Goal: Information Seeking & Learning: Learn about a topic

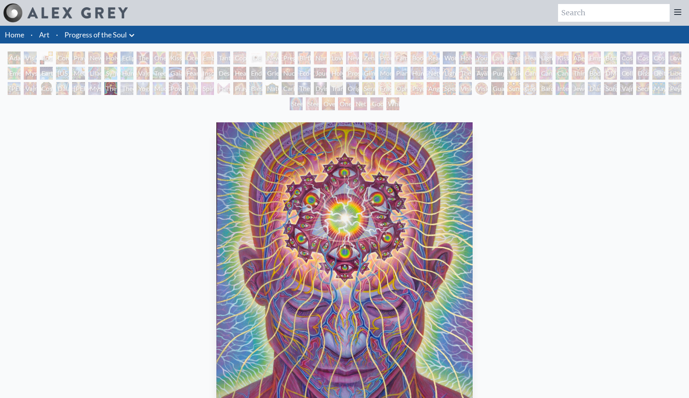
click at [31, 63] on div "Visionary Origin of Language" at bounding box center [30, 58] width 13 height 13
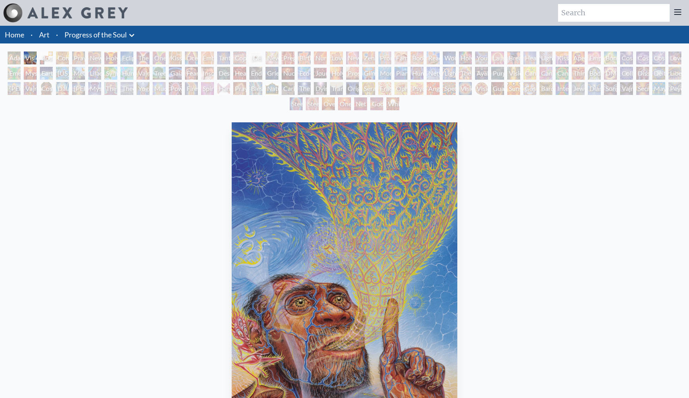
click at [110, 56] on div "Holy Grail" at bounding box center [110, 58] width 13 height 13
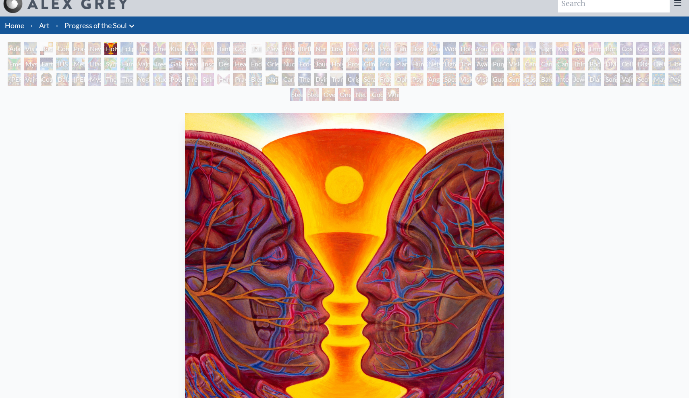
scroll to position [12, 0]
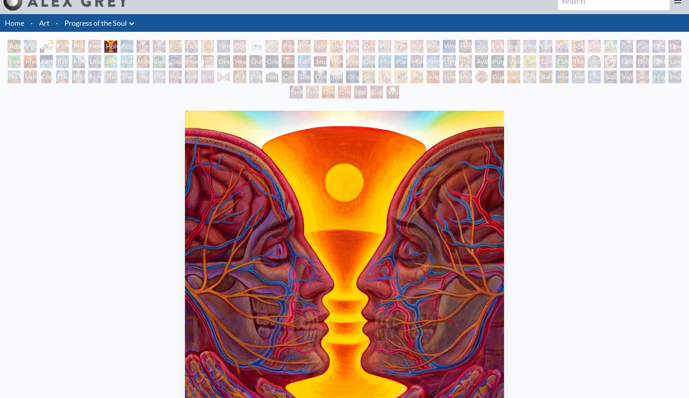
click at [133, 41] on div "Eclipse" at bounding box center [126, 46] width 13 height 13
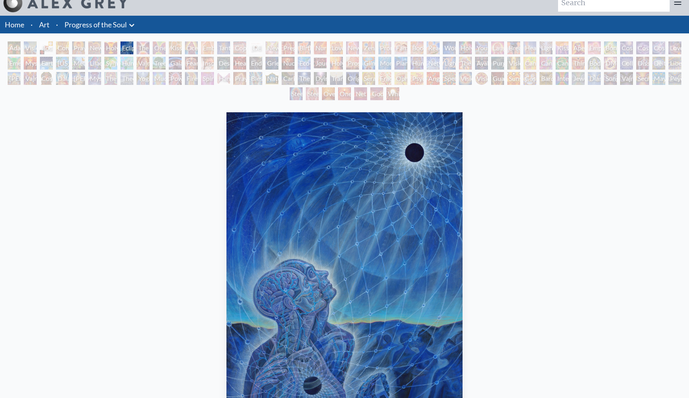
scroll to position [9, 0]
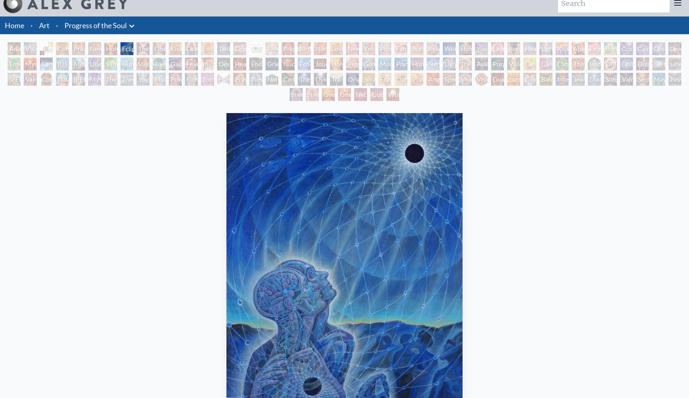
click at [224, 81] on div "Hands that See" at bounding box center [223, 79] width 13 height 13
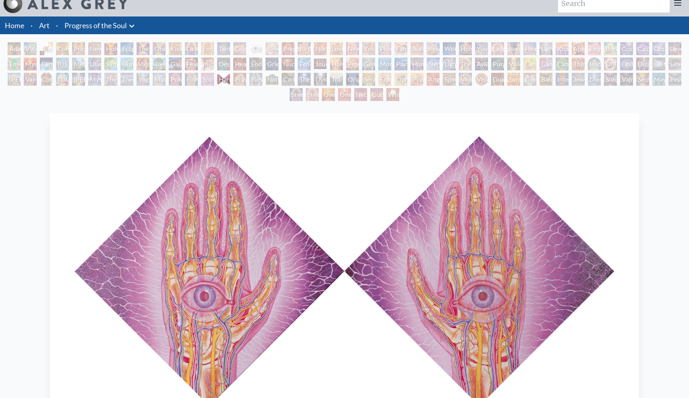
click at [214, 53] on div "Embracing" at bounding box center [207, 48] width 13 height 13
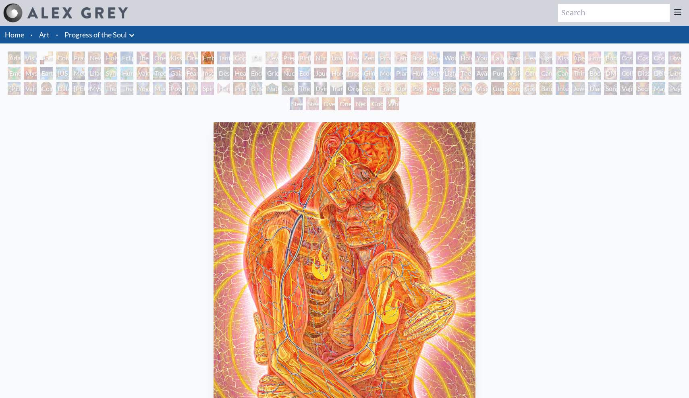
click at [390, 59] on div "Promise" at bounding box center [384, 58] width 13 height 13
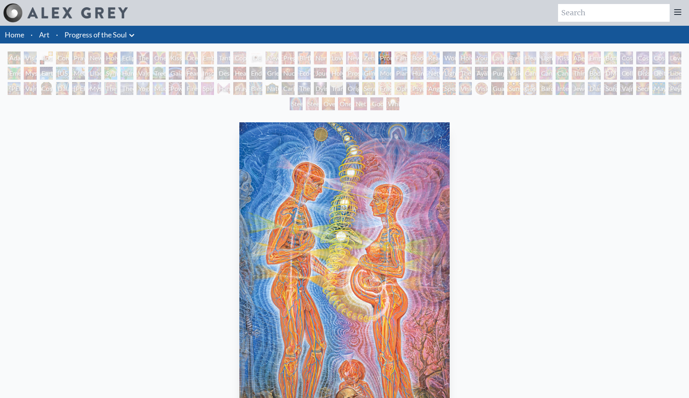
click at [455, 62] on div "Wonder" at bounding box center [449, 58] width 13 height 13
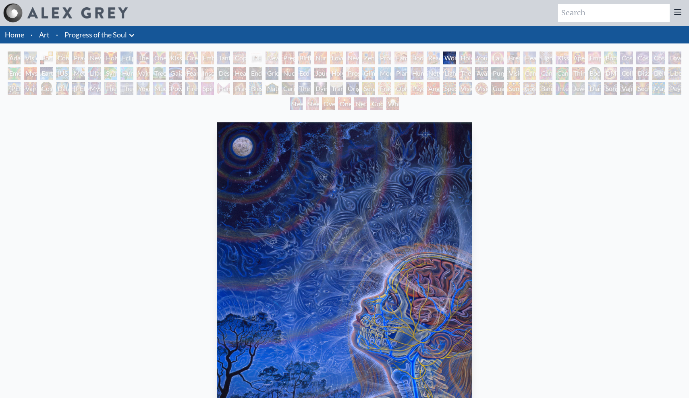
click at [485, 59] on div "Young & Old" at bounding box center [481, 58] width 13 height 13
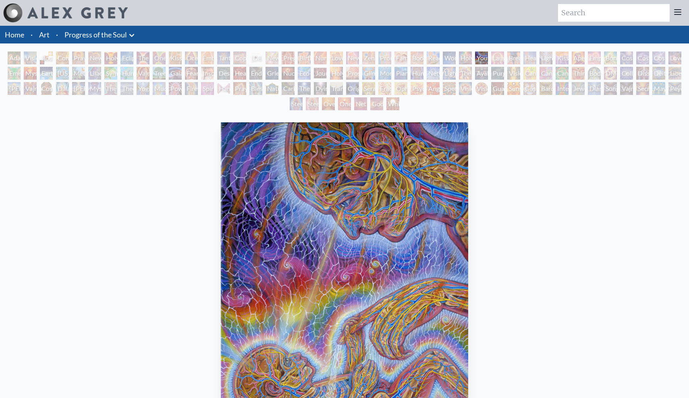
click at [518, 60] on div "Breathing" at bounding box center [513, 58] width 13 height 13
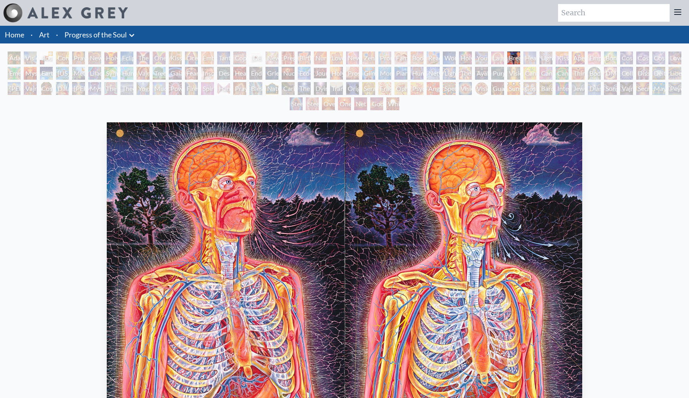
click at [535, 61] on div "Healing" at bounding box center [529, 58] width 13 height 13
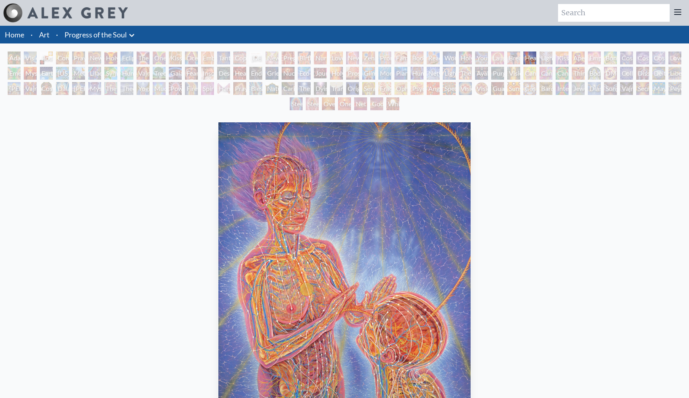
click at [557, 61] on div "Kiss of the [MEDICAL_DATA]" at bounding box center [561, 58] width 13 height 13
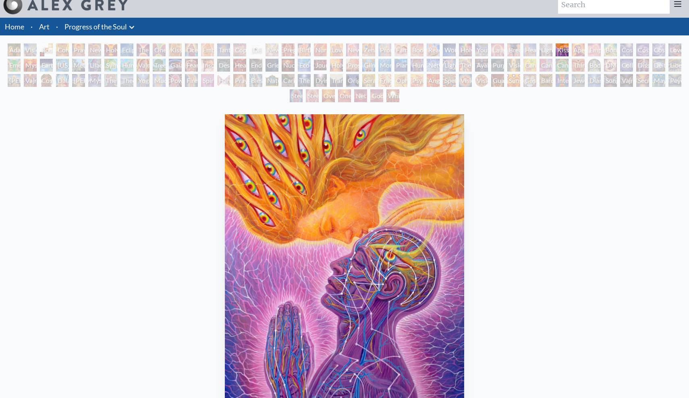
scroll to position [7, 0]
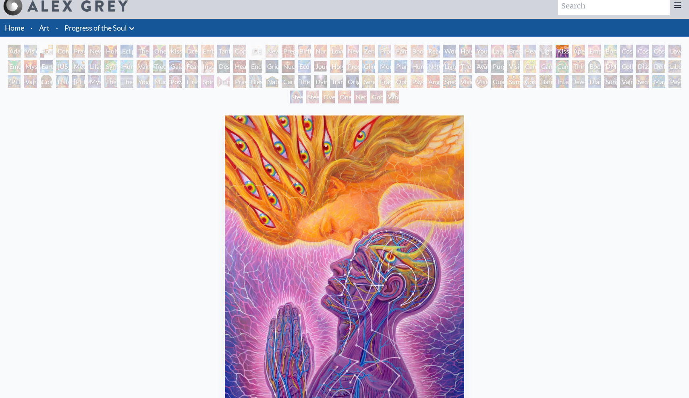
click at [627, 57] on div "Cosmic Creativity" at bounding box center [626, 51] width 13 height 13
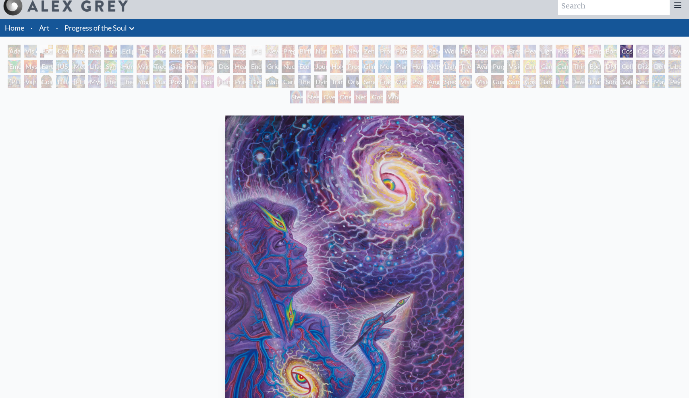
click at [604, 54] on div "Bond" at bounding box center [610, 51] width 13 height 13
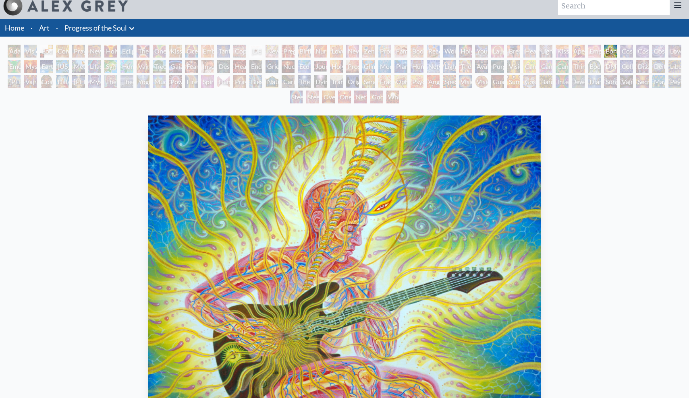
click at [593, 53] on div "Empowerment" at bounding box center [593, 51] width 13 height 13
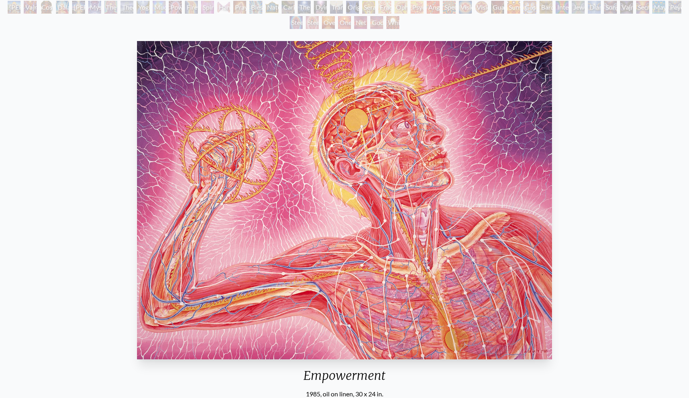
scroll to position [81, 0]
